Goal: Task Accomplishment & Management: Use online tool/utility

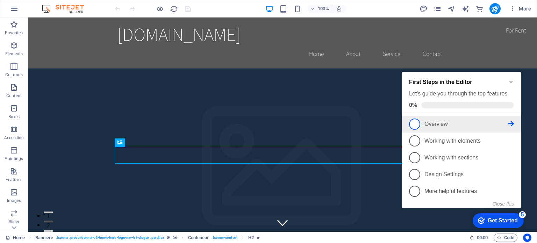
click at [415, 122] on span "1" at bounding box center [414, 124] width 11 height 11
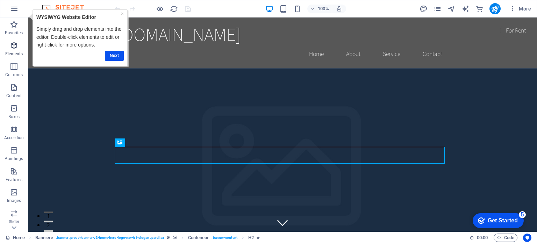
click at [10, 46] on icon "button" at bounding box center [14, 45] width 8 height 8
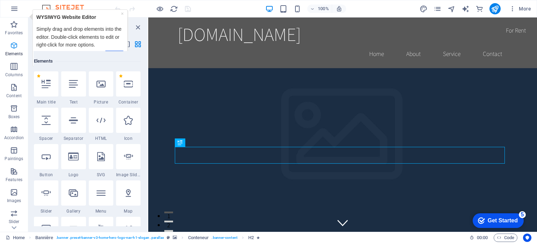
scroll to position [74, 0]
click at [16, 68] on icon "button" at bounding box center [14, 66] width 8 height 8
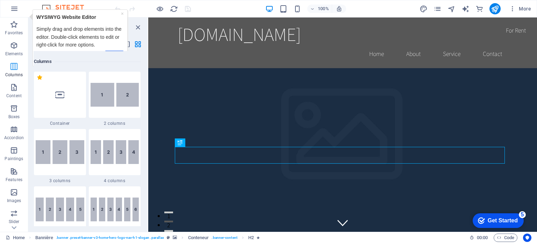
scroll to position [346, 0]
click at [11, 90] on icon "button" at bounding box center [14, 87] width 8 height 8
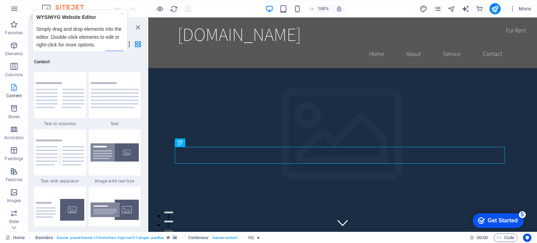
scroll to position [1224, 0]
click at [13, 113] on span "Boxes" at bounding box center [14, 112] width 28 height 17
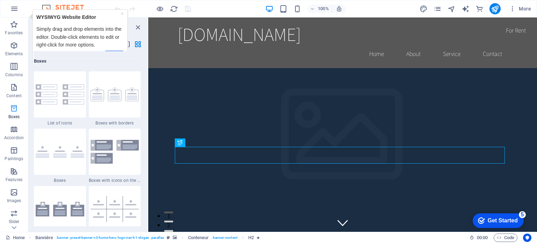
scroll to position [1929, 0]
click at [14, 194] on icon "button" at bounding box center [14, 192] width 8 height 8
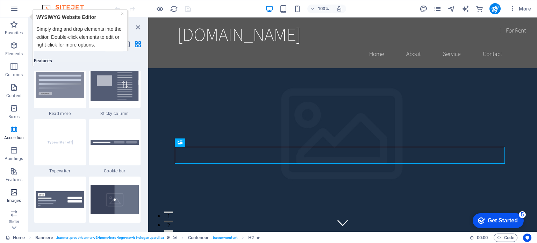
scroll to position [3547, 0]
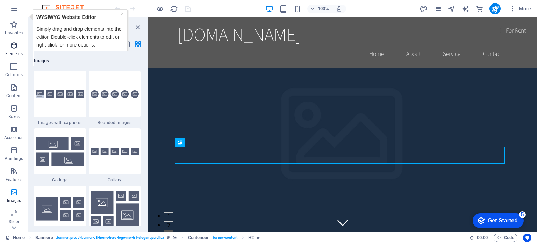
click at [14, 45] on icon "button" at bounding box center [14, 45] width 8 height 8
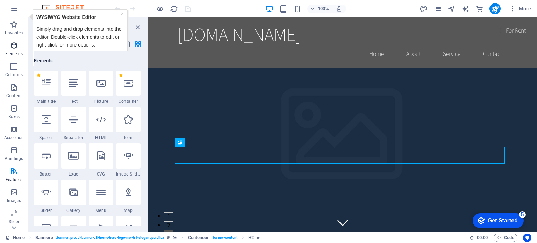
scroll to position [74, 0]
click at [203, 69] on font "Logo" at bounding box center [202, 69] width 9 height 5
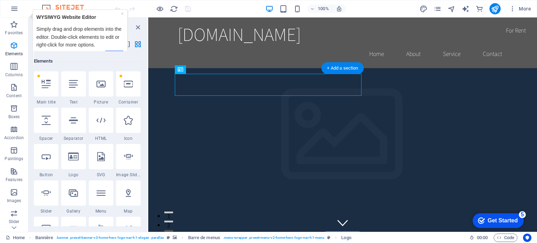
drag, startPoint x: 352, startPoint y: 86, endPoint x: 208, endPoint y: 86, distance: 143.8
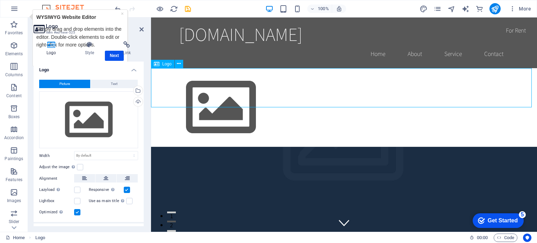
click at [373, 98] on div at bounding box center [344, 107] width 386 height 79
click at [179, 64] on icon at bounding box center [179, 63] width 4 height 7
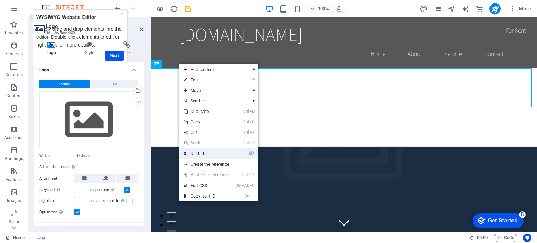
click at [195, 150] on link "⌦ DELETE" at bounding box center [205, 153] width 52 height 10
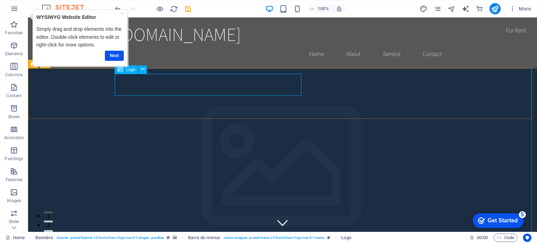
click at [133, 70] on font "Logo" at bounding box center [130, 69] width 9 height 5
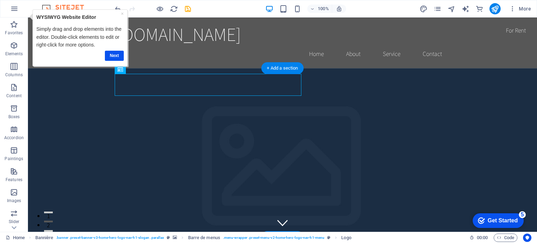
drag, startPoint x: 161, startPoint y: 87, endPoint x: 133, endPoint y: 81, distance: 27.9
click at [113, 51] on link "Next" at bounding box center [114, 55] width 19 height 10
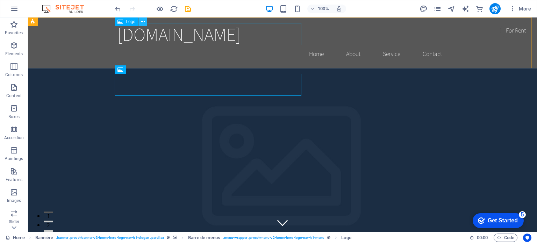
click at [145, 21] on button at bounding box center [143, 21] width 8 height 8
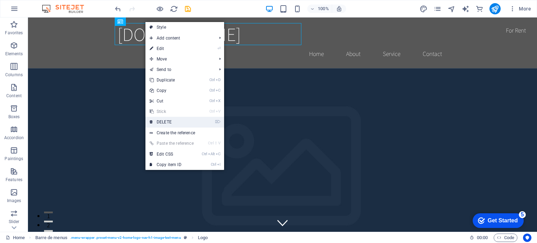
click at [161, 120] on font "DELETE" at bounding box center [164, 122] width 15 height 5
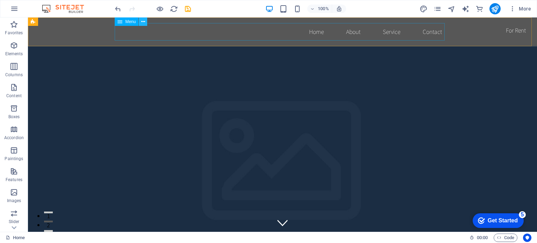
click at [143, 20] on icon at bounding box center [143, 21] width 4 height 7
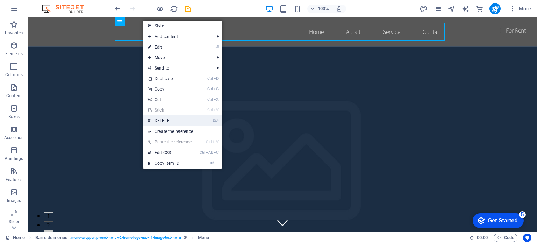
click at [163, 118] on font "DELETE" at bounding box center [162, 120] width 15 height 5
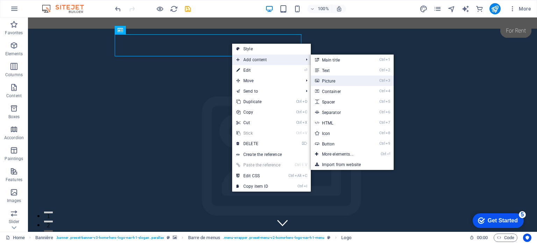
click at [335, 80] on font "Picture" at bounding box center [329, 81] width 14 height 5
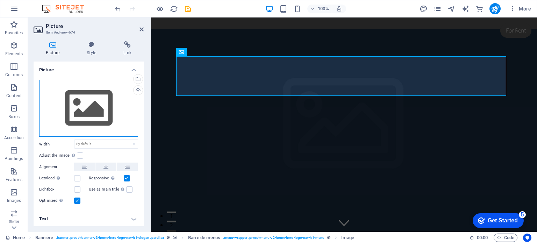
click at [72, 104] on div "Drag files here, click to choose files, or select files from Files or from our …" at bounding box center [88, 108] width 99 height 57
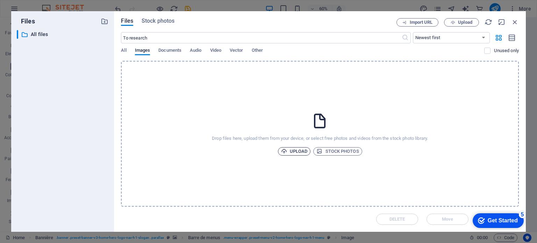
click at [295, 151] on font "Upload" at bounding box center [299, 151] width 18 height 5
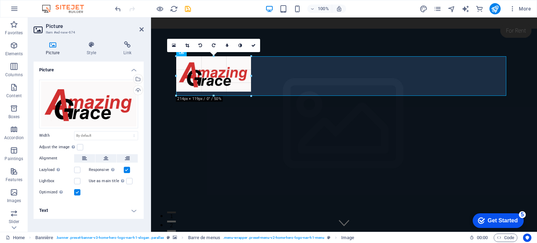
type input "201"
select select "px"
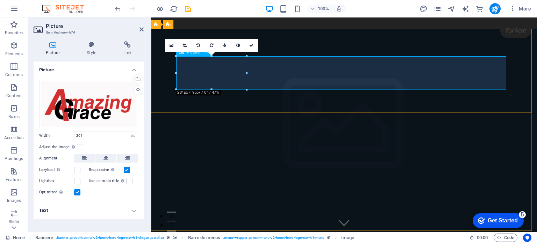
drag, startPoint x: 399, startPoint y: 90, endPoint x: 273, endPoint y: 71, distance: 127.2
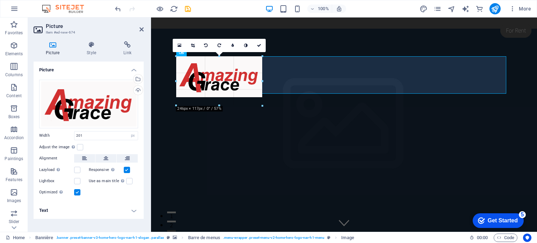
drag, startPoint x: 244, startPoint y: 72, endPoint x: 284, endPoint y: 77, distance: 40.8
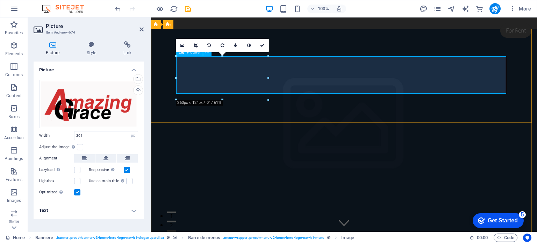
type input "263"
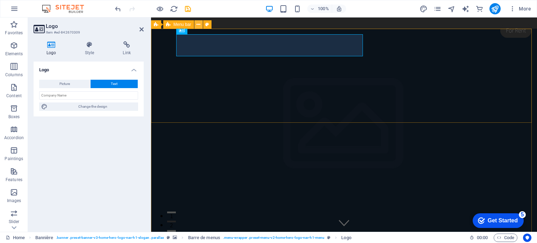
click at [199, 24] on icon at bounding box center [199, 24] width 4 height 7
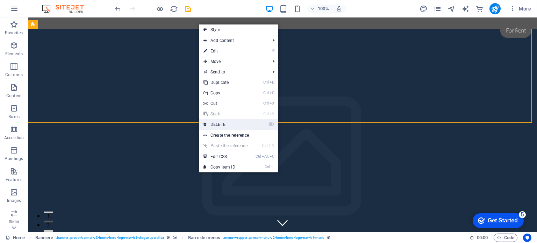
click at [225, 121] on link "⌦ DELETE" at bounding box center [225, 124] width 52 height 10
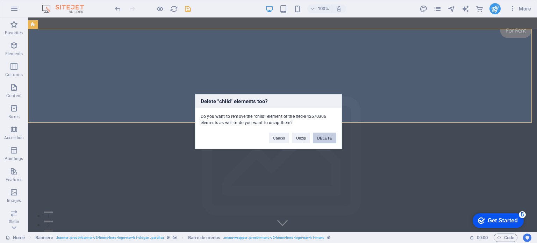
click at [323, 135] on button "DELETE" at bounding box center [324, 138] width 23 height 10
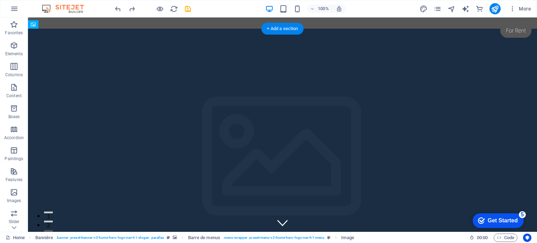
drag, startPoint x: 221, startPoint y: 69, endPoint x: 199, endPoint y: 69, distance: 22.0
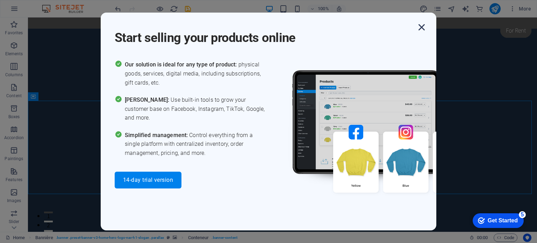
click at [421, 25] on icon "button" at bounding box center [422, 27] width 13 height 13
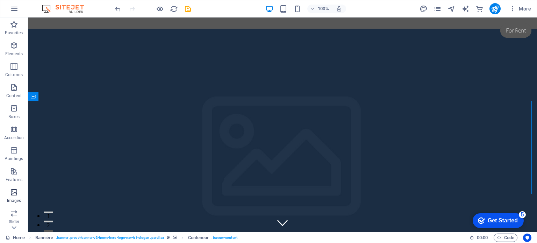
click at [15, 191] on icon "button" at bounding box center [14, 192] width 8 height 8
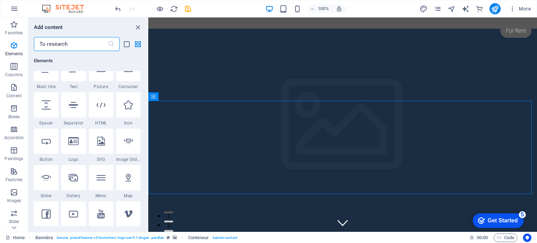
scroll to position [67, 0]
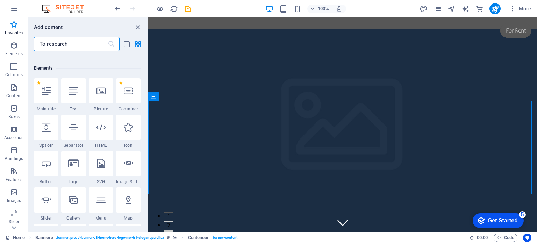
drag, startPoint x: 147, startPoint y: 141, endPoint x: 0, endPoint y: 37, distance: 180.1
click at [69, 170] on div at bounding box center [73, 163] width 24 height 25
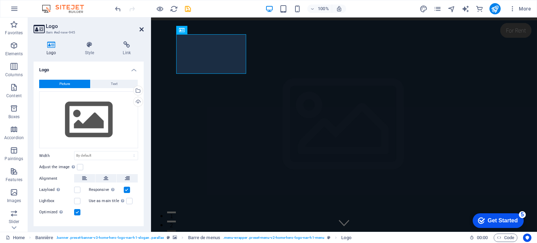
click at [140, 31] on icon at bounding box center [142, 30] width 4 height 6
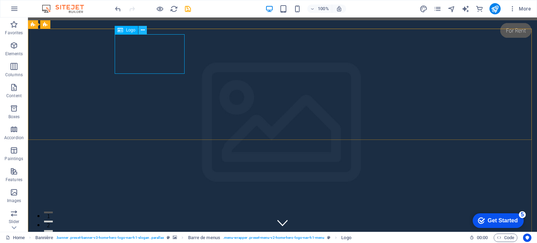
click at [143, 30] on icon at bounding box center [143, 30] width 4 height 7
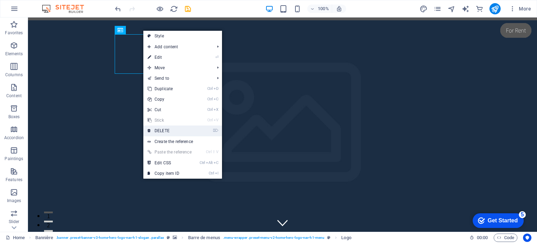
click at [161, 129] on font "DELETE" at bounding box center [162, 130] width 15 height 5
